Goal: Find specific page/section: Find specific page/section

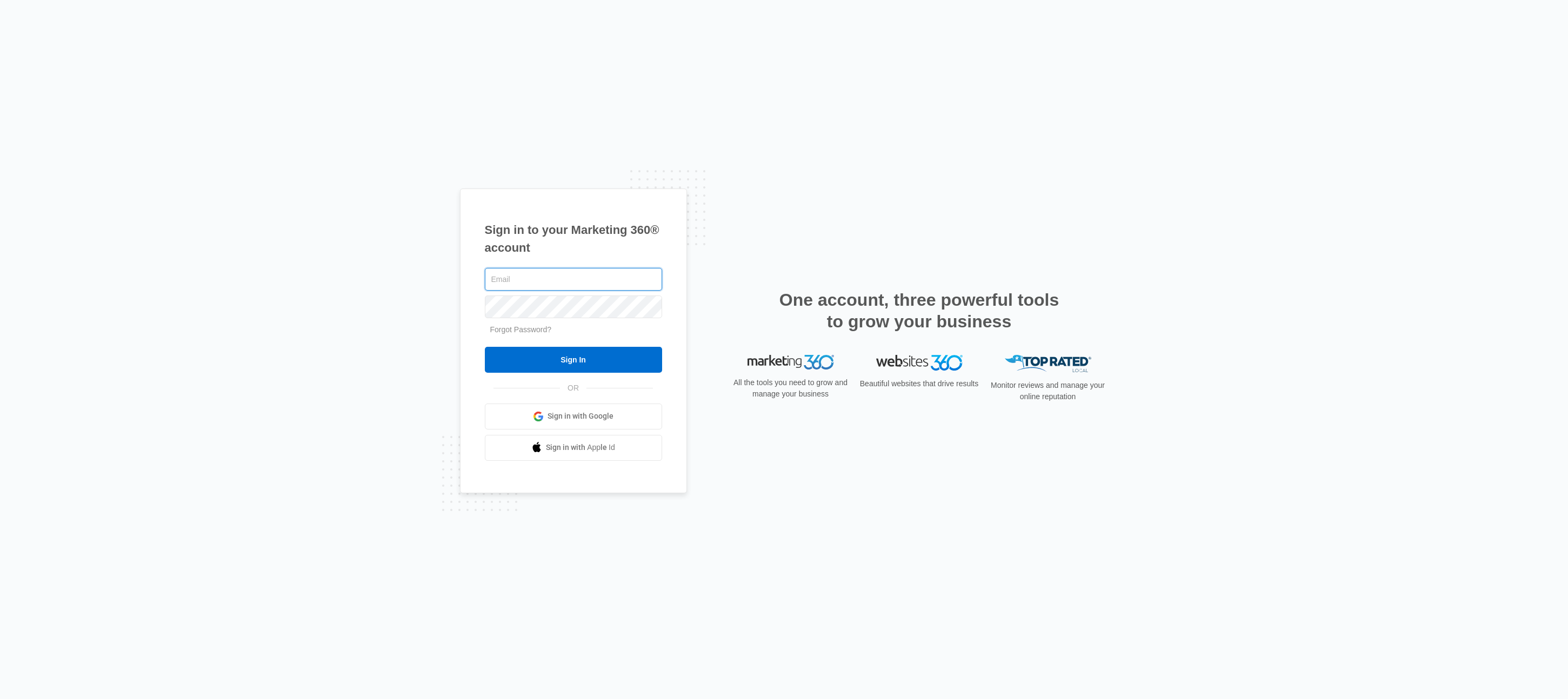
click at [0, 698] on com-1password-button at bounding box center [0, 699] width 0 height 0
type input "[EMAIL_ADDRESS][DOMAIN_NAME]"
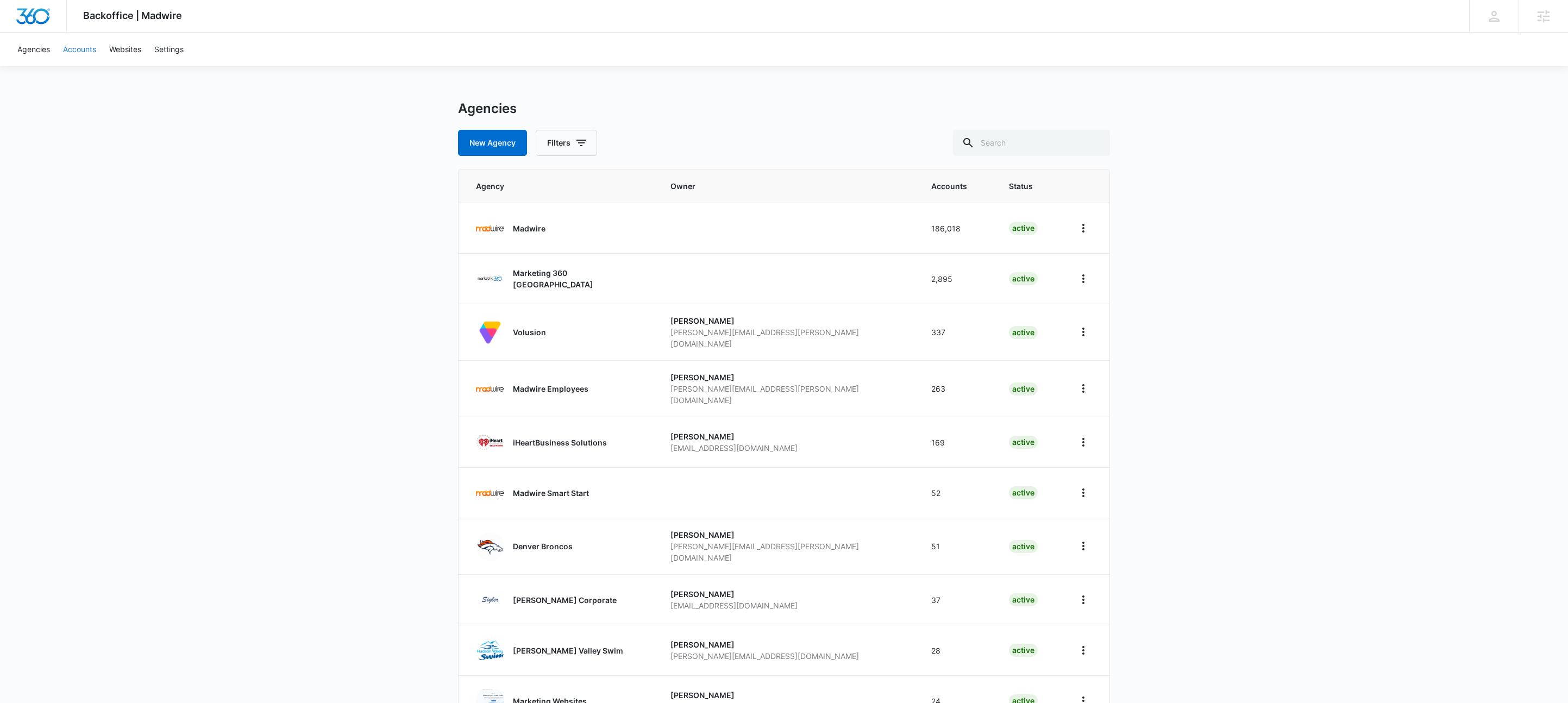
click at [71, 48] on link "Accounts" at bounding box center [80, 49] width 46 height 33
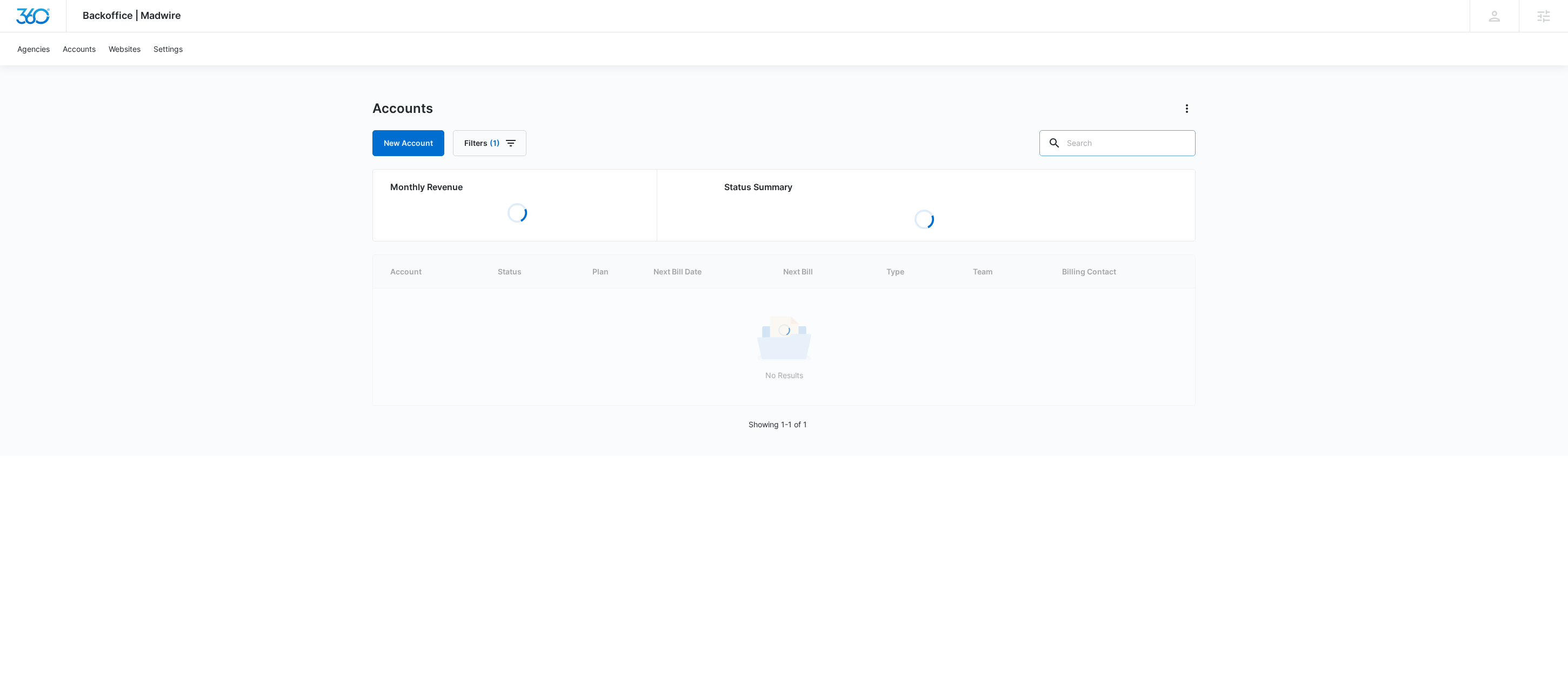
click at [1127, 139] on input "text" at bounding box center [1117, 143] width 156 height 26
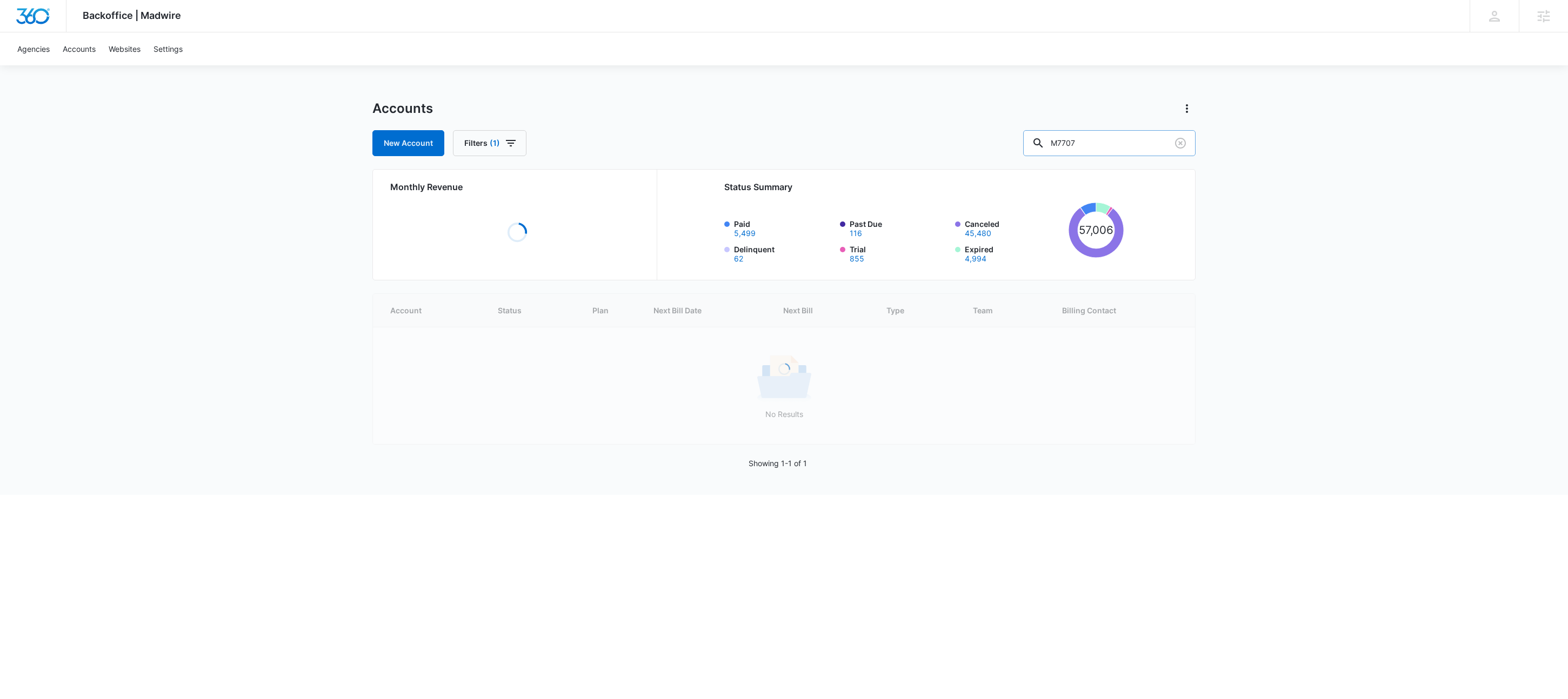
type input "M7707"
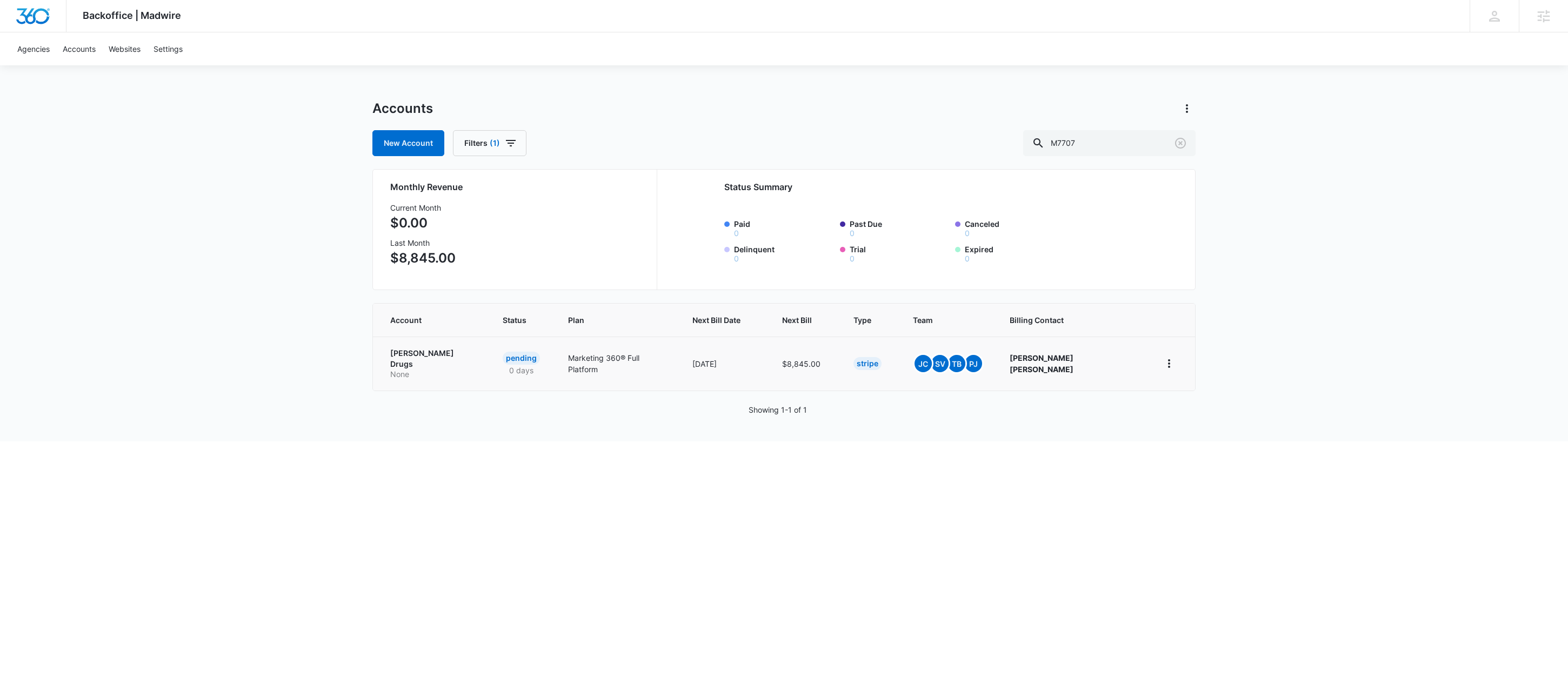
click at [406, 351] on p "Lehan Drugs" at bounding box center [433, 358] width 86 height 21
